Goal: Task Accomplishment & Management: Manage account settings

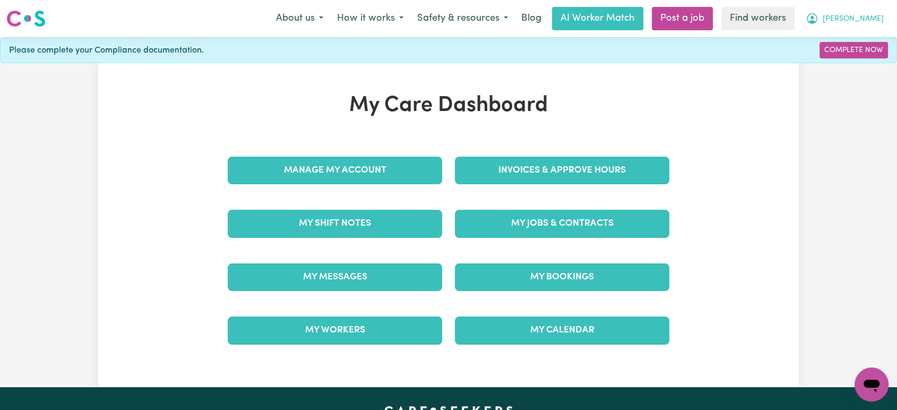
click at [882, 13] on span "[PERSON_NAME]" at bounding box center [853, 19] width 61 height 12
click at [871, 62] on link "Logout" at bounding box center [849, 61] width 84 height 20
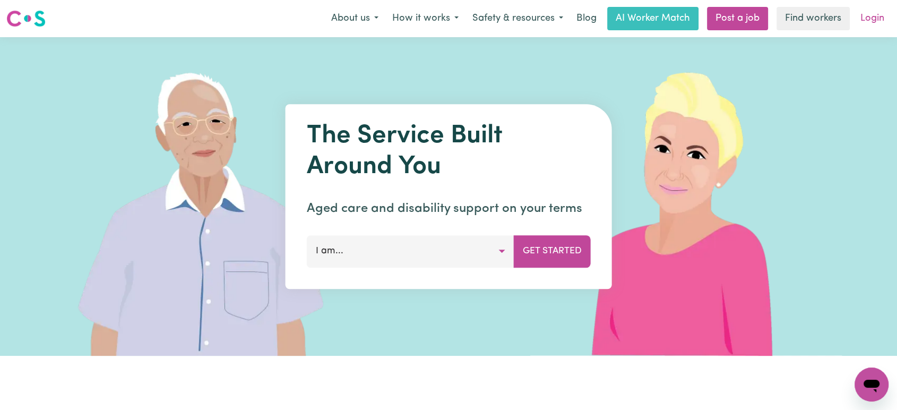
click at [868, 22] on link "Login" at bounding box center [872, 18] width 37 height 23
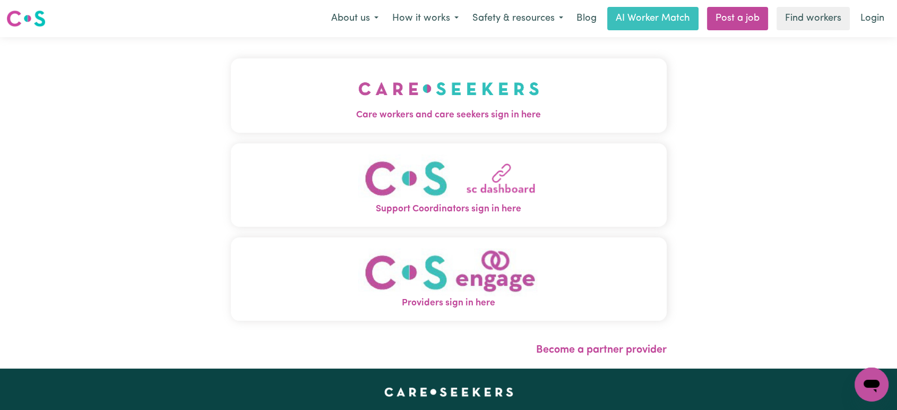
click at [457, 105] on img "Care workers and care seekers sign in here" at bounding box center [448, 88] width 181 height 39
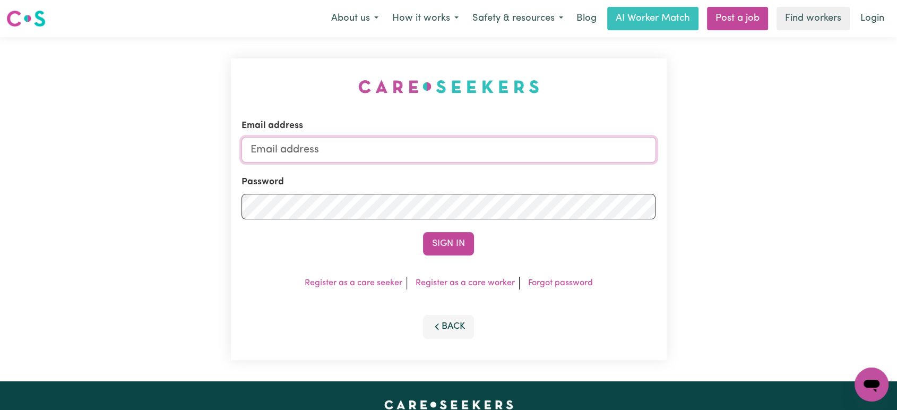
type input "[PERSON_NAME][EMAIL_ADDRESS][DOMAIN_NAME]"
click at [442, 242] on button "Sign In" at bounding box center [448, 243] width 51 height 23
